Goal: Information Seeking & Learning: Learn about a topic

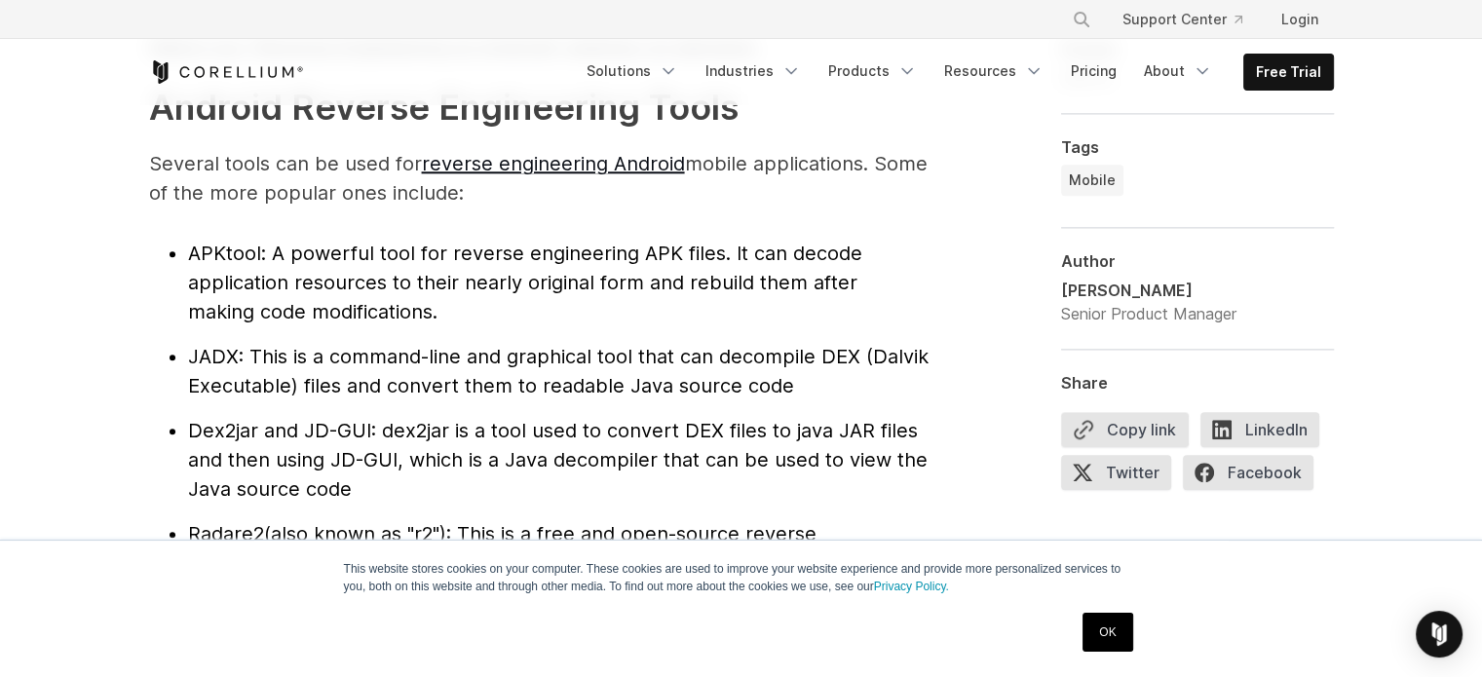
scroll to position [2144, 0]
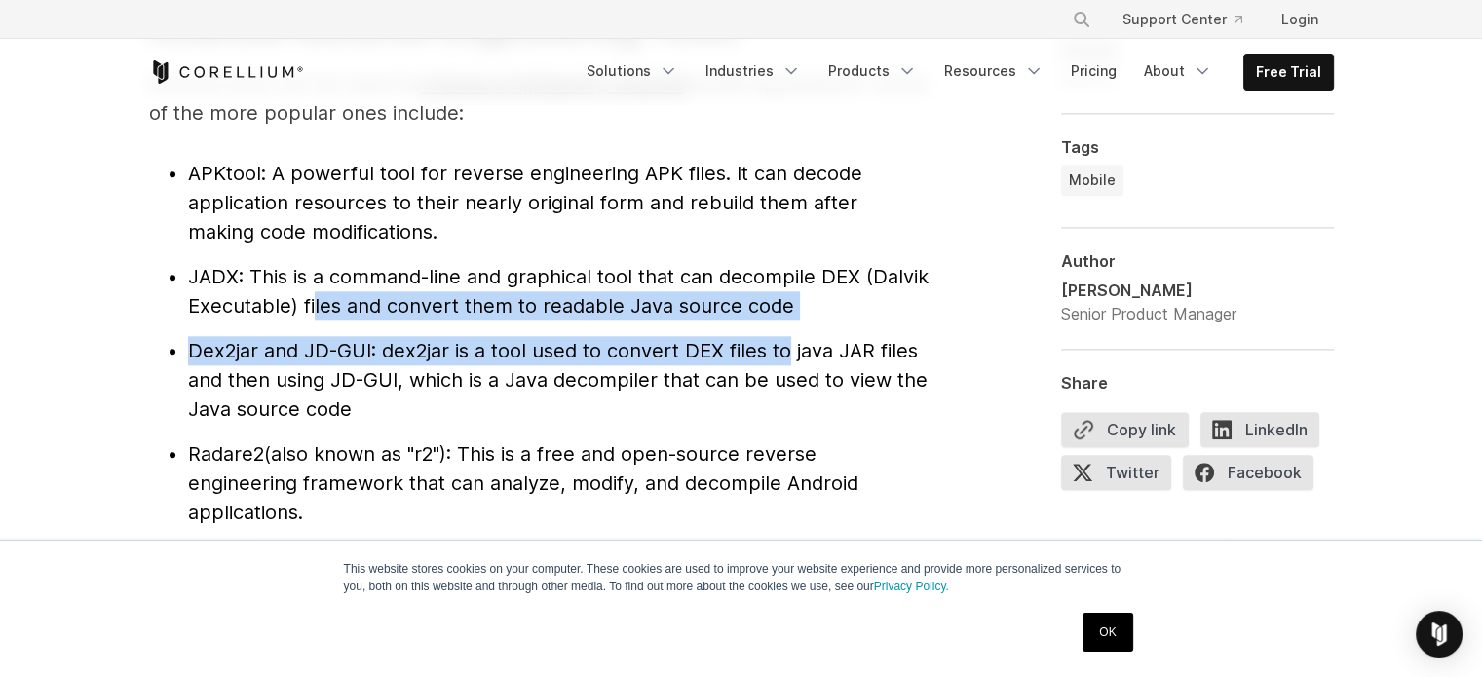
drag, startPoint x: 311, startPoint y: 302, endPoint x: 791, endPoint y: 323, distance: 480.9
click at [791, 323] on ul "APKtool : A powerful tool for reverse engineering APK files. It can decode appl…" at bounding box center [539, 395] width 780 height 472
click at [318, 352] on span "Dex2jar and JD-GUI" at bounding box center [279, 350] width 183 height 23
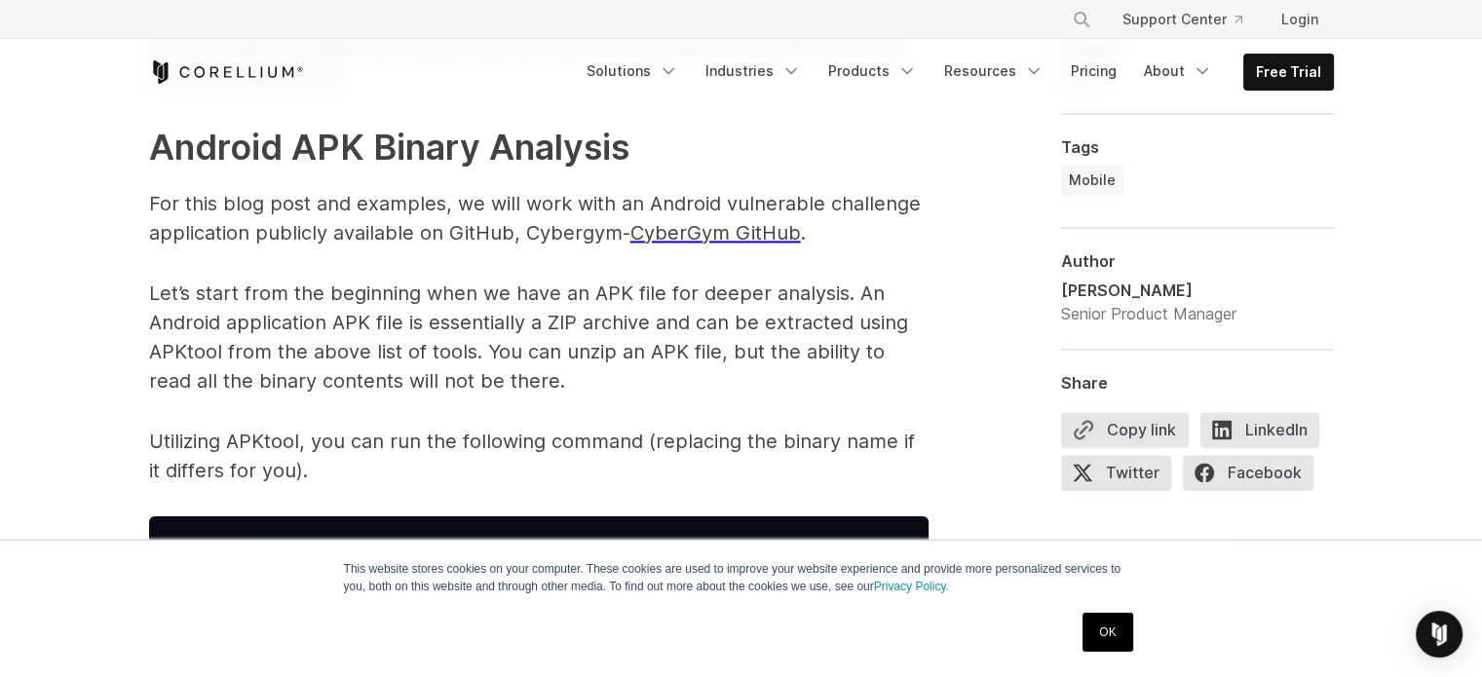
scroll to position [2826, 0]
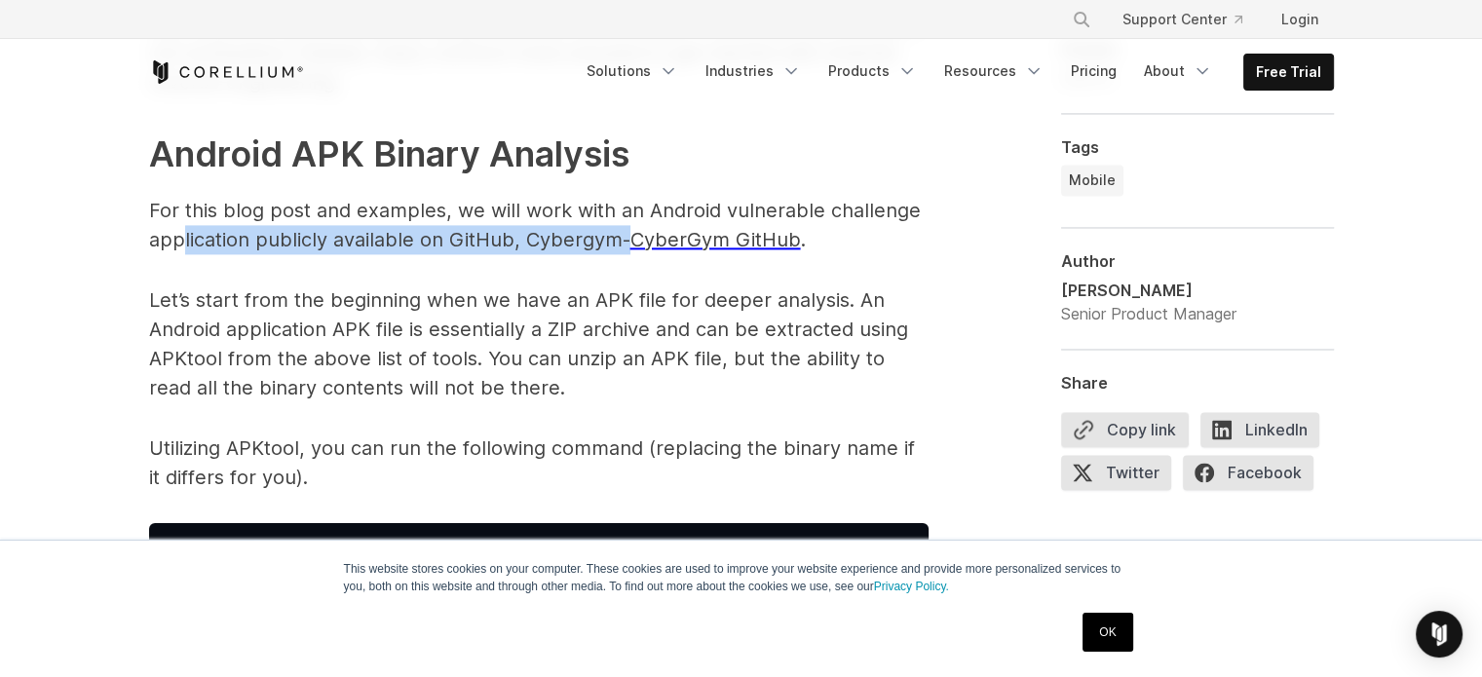
drag, startPoint x: 178, startPoint y: 252, endPoint x: 624, endPoint y: 245, distance: 445.4
click at [624, 245] on p "For this blog post and examples, we will work with an Android vulnerable challe…" at bounding box center [539, 225] width 780 height 58
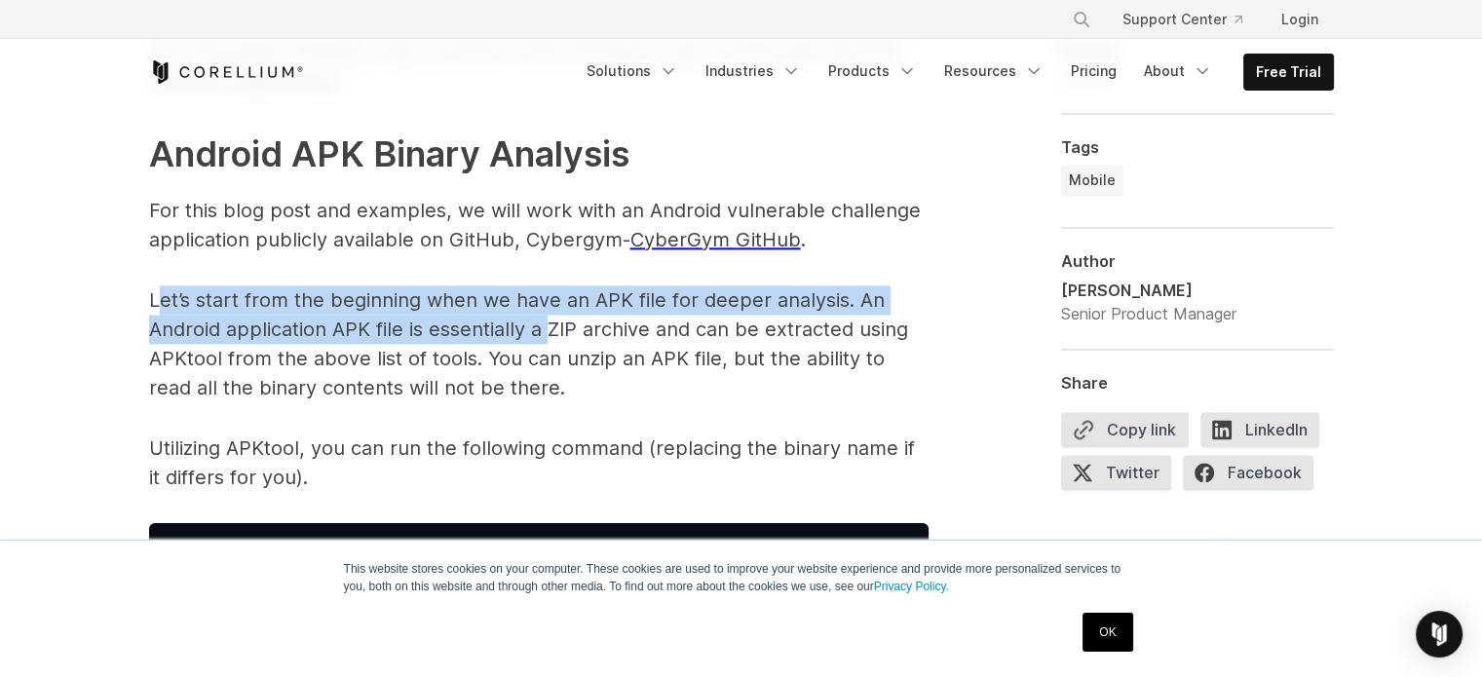
drag, startPoint x: 163, startPoint y: 297, endPoint x: 546, endPoint y: 331, distance: 384.5
click at [546, 331] on p "Let’s start from the beginning when we have an APK file for deeper analysis. An…" at bounding box center [539, 344] width 780 height 117
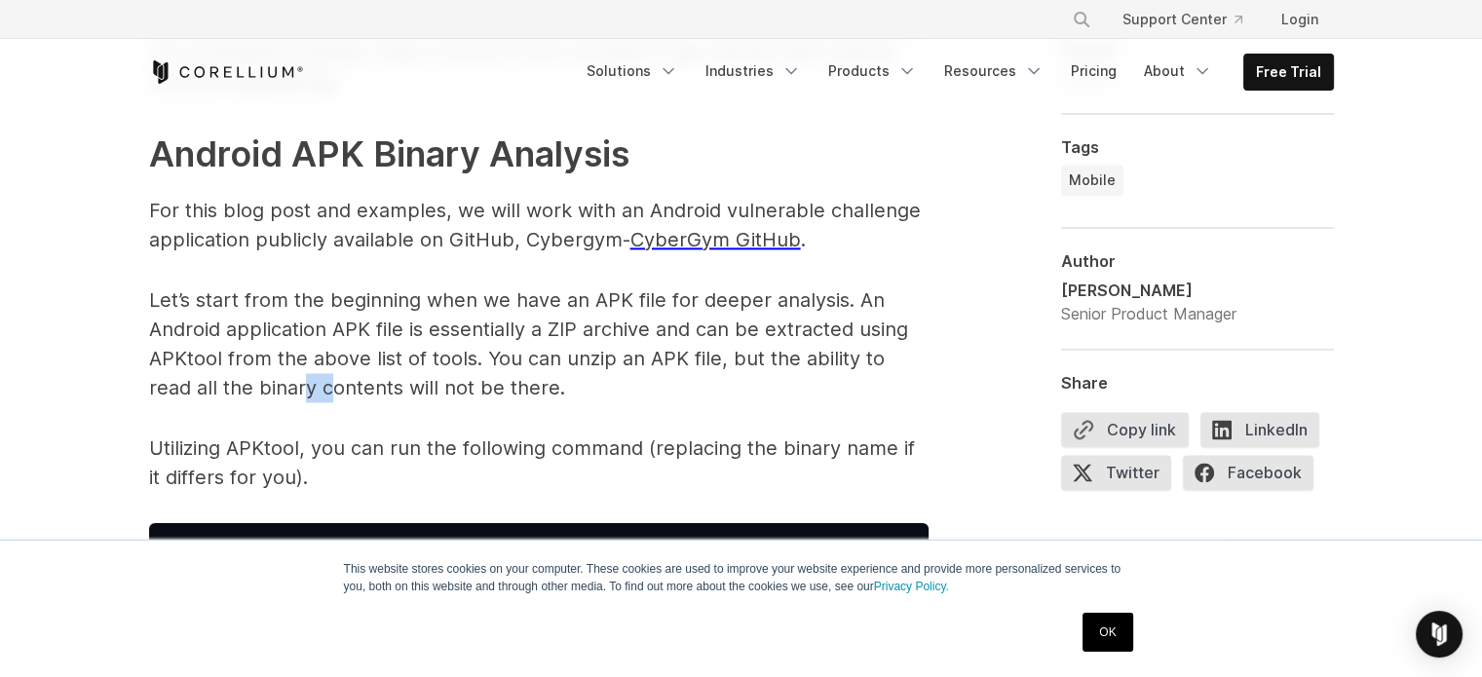
drag, startPoint x: 253, startPoint y: 396, endPoint x: 285, endPoint y: 393, distance: 31.3
click at [285, 393] on p "Let’s start from the beginning when we have an APK file for deeper analysis. An…" at bounding box center [539, 344] width 780 height 117
drag, startPoint x: 136, startPoint y: 447, endPoint x: 280, endPoint y: 447, distance: 143.3
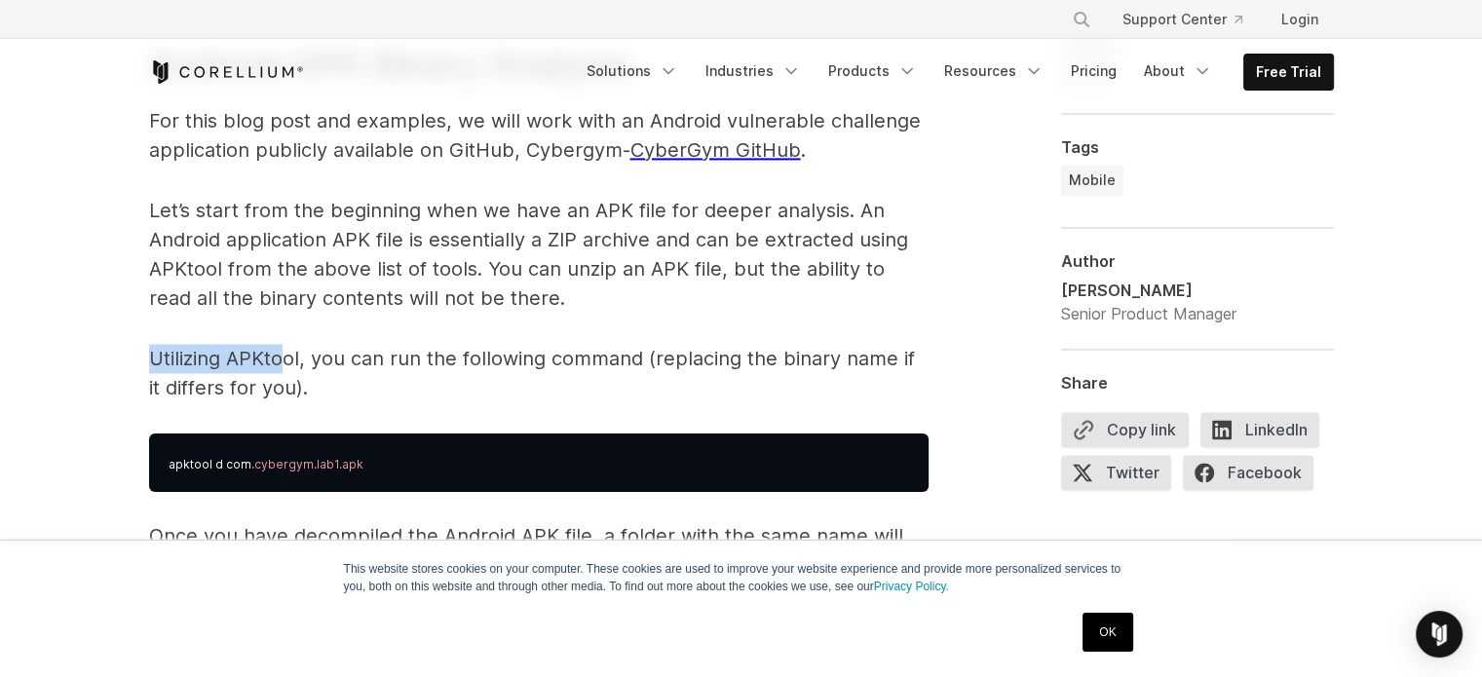
scroll to position [2923, 0]
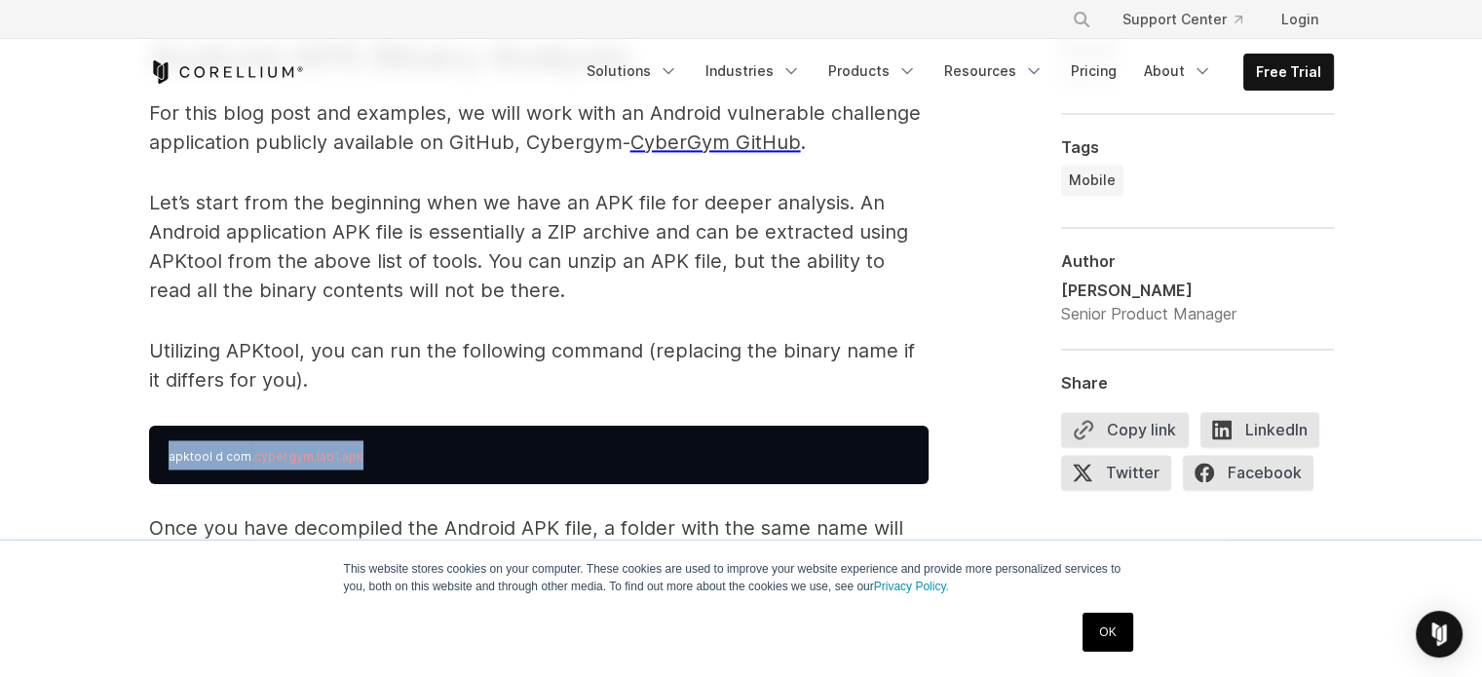
drag, startPoint x: 156, startPoint y: 457, endPoint x: 426, endPoint y: 456, distance: 269.9
click at [426, 456] on pre "apktool d com .cybergym.lab1.apk" at bounding box center [539, 455] width 780 height 58
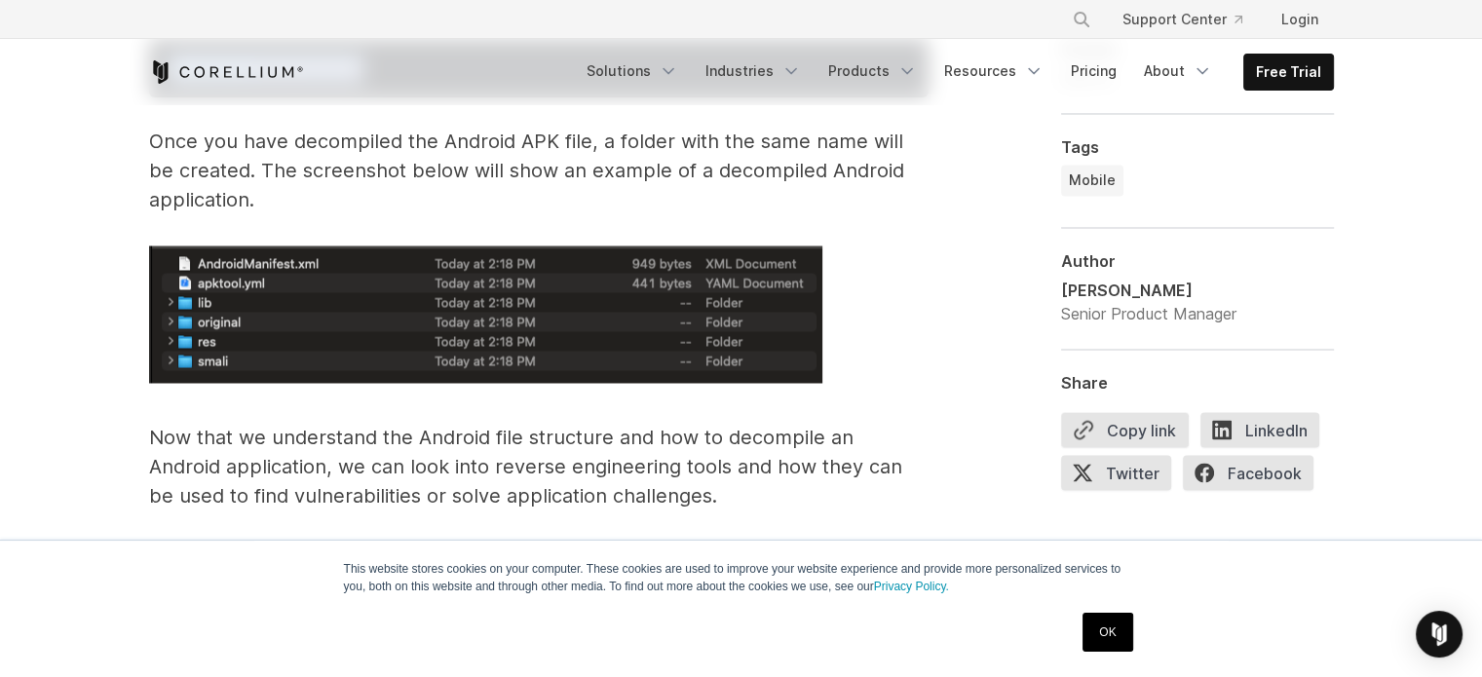
scroll to position [3313, 0]
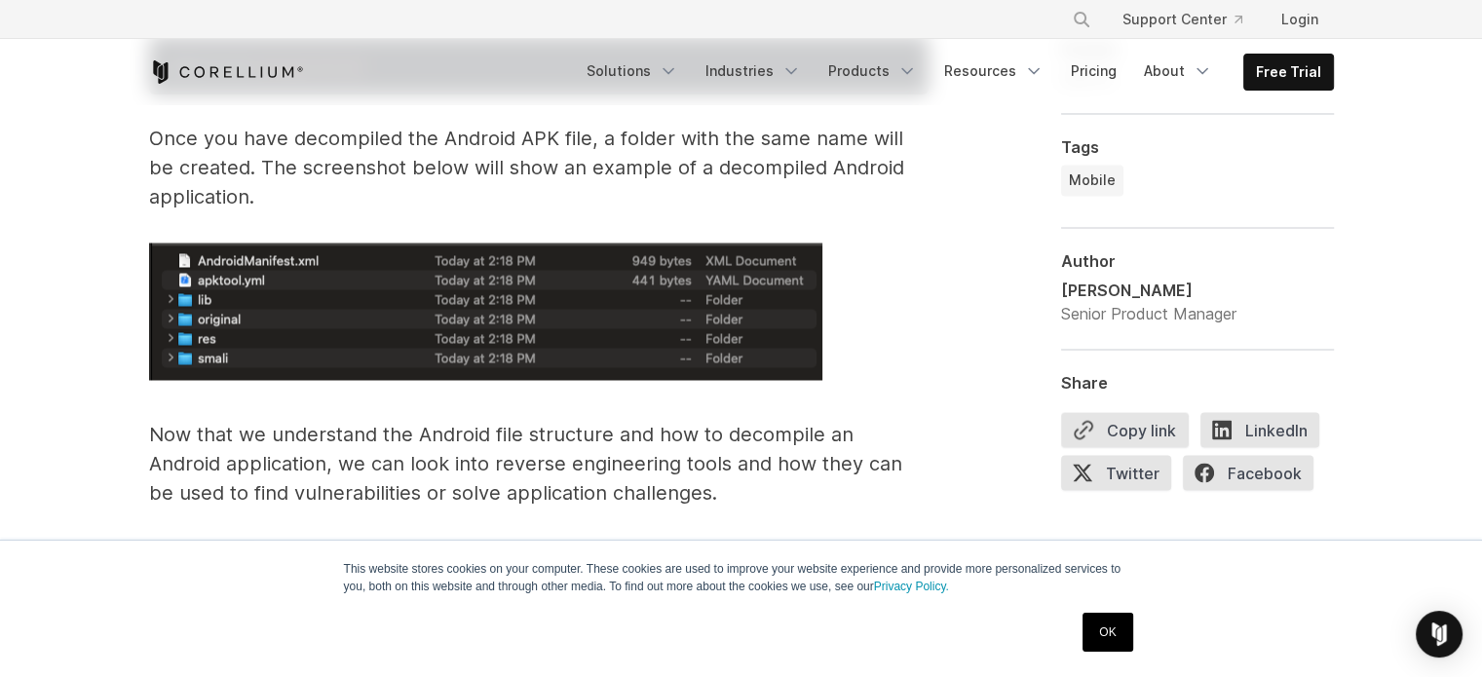
click at [400, 192] on p "Once you have decompiled the Android APK file, a folder with the same name will…" at bounding box center [539, 168] width 780 height 88
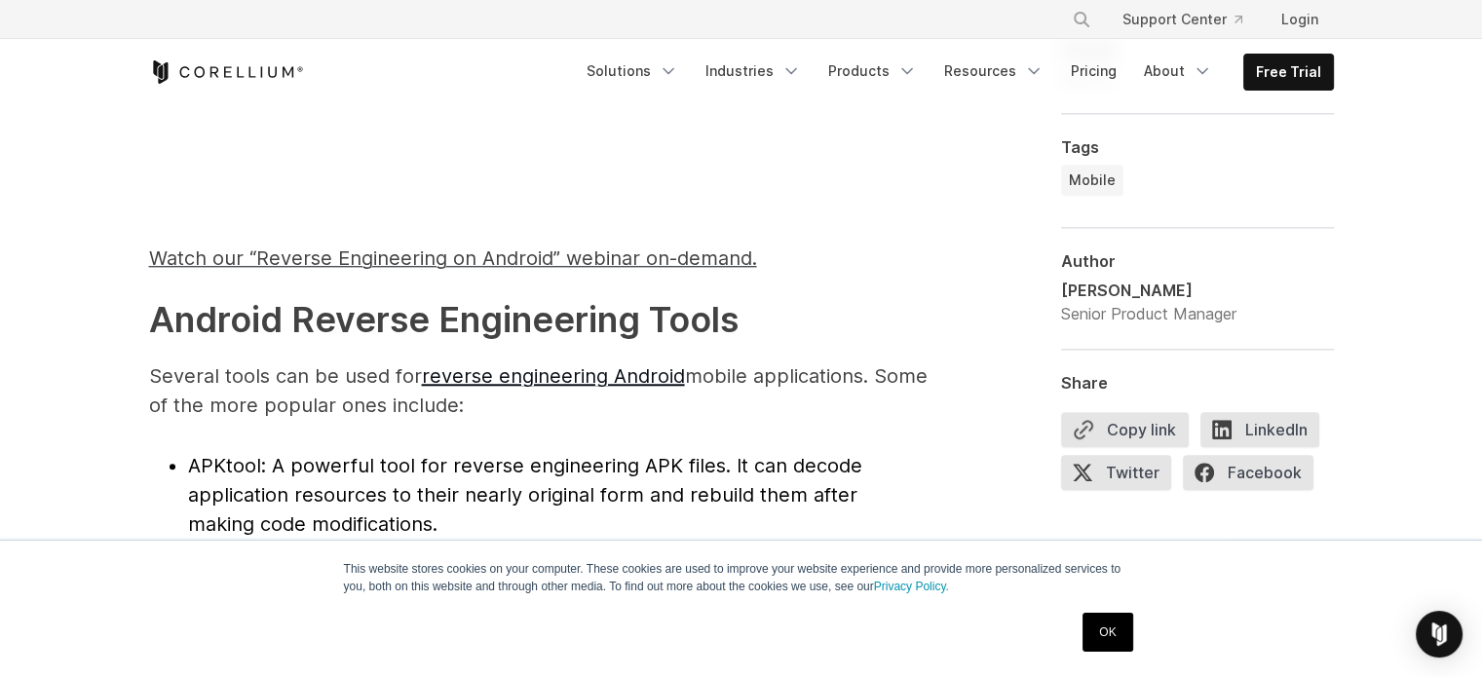
scroll to position [1852, 0]
drag, startPoint x: 191, startPoint y: 469, endPoint x: 261, endPoint y: 471, distance: 70.2
click at [261, 471] on li "APKtool : A powerful tool for reverse engineering APK files. It can decode appl…" at bounding box center [558, 495] width 741 height 88
copy span "APKtool"
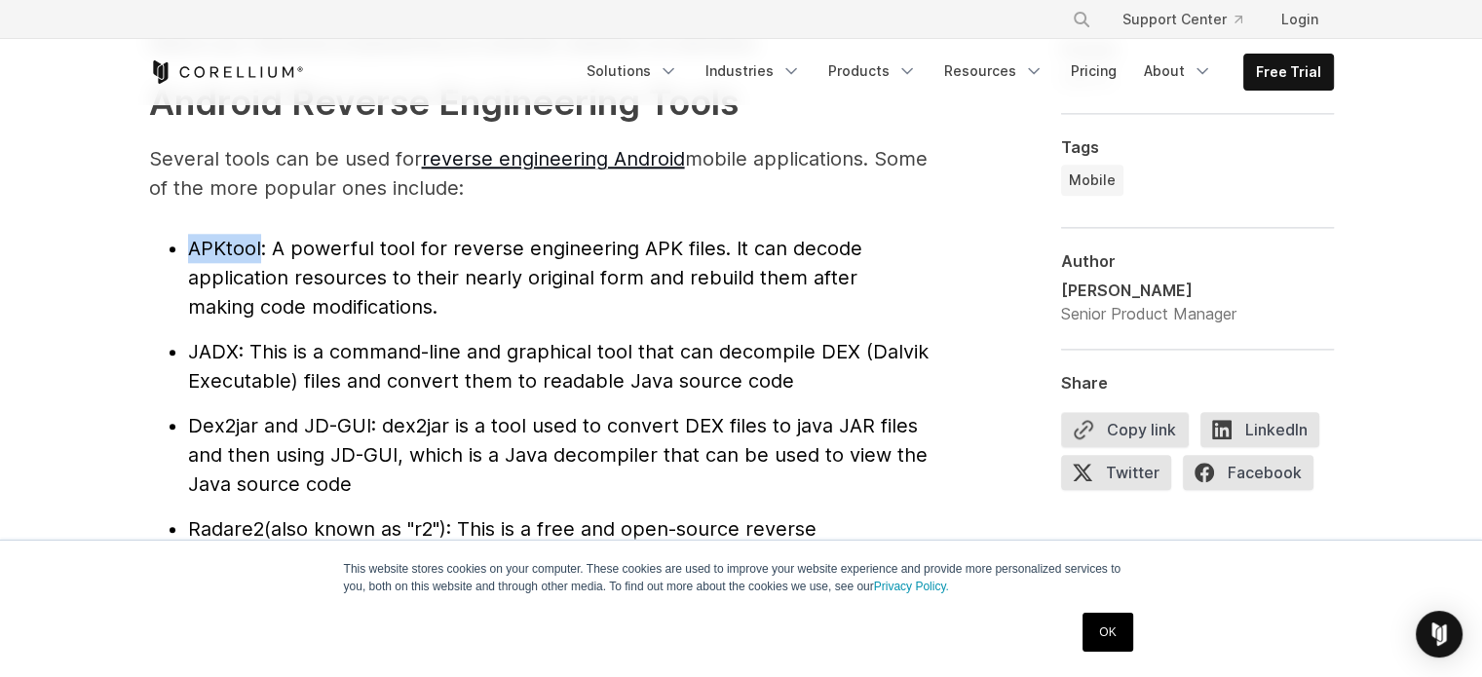
scroll to position [2144, 0]
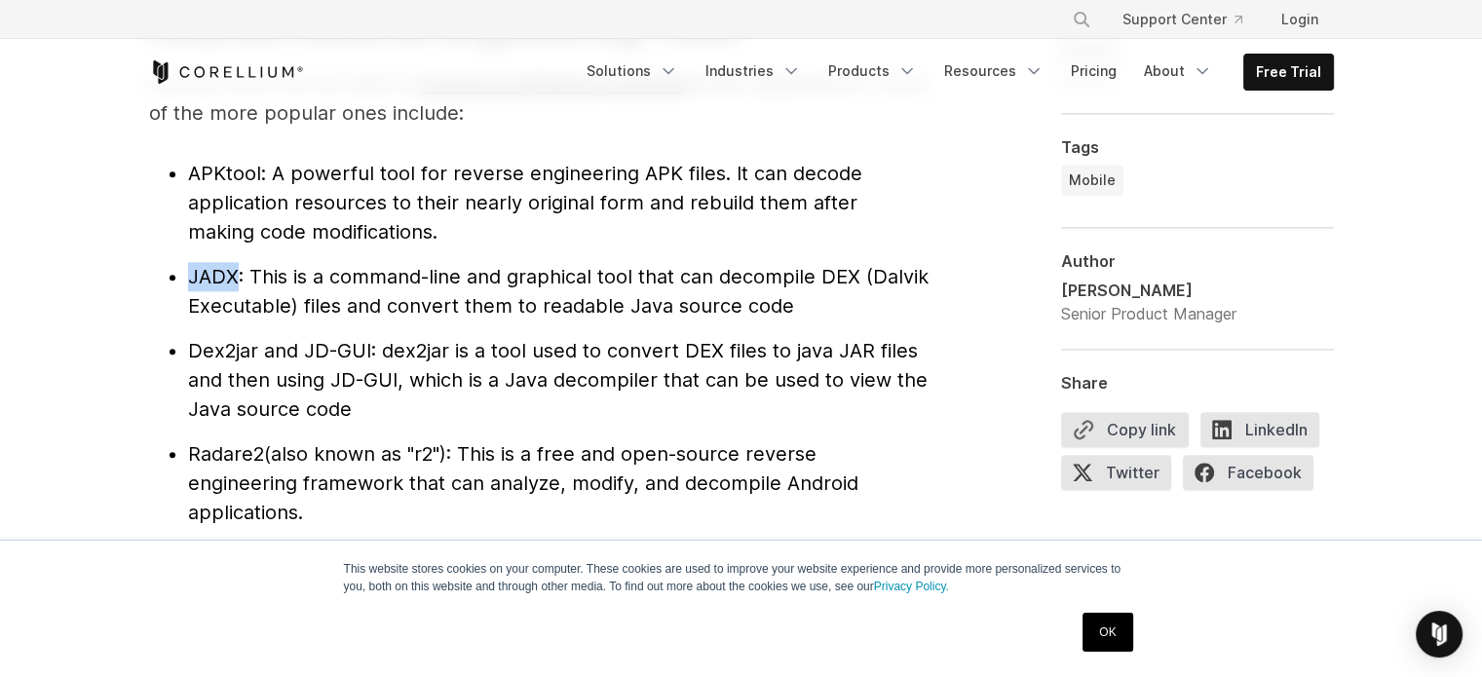
drag, startPoint x: 189, startPoint y: 279, endPoint x: 239, endPoint y: 276, distance: 49.8
click at [239, 276] on li "JADX : This is a command-line and graphical tool that can decompile DEX (Dalvik…" at bounding box center [558, 291] width 741 height 58
copy span "JADX"
